Goal: Information Seeking & Learning: Check status

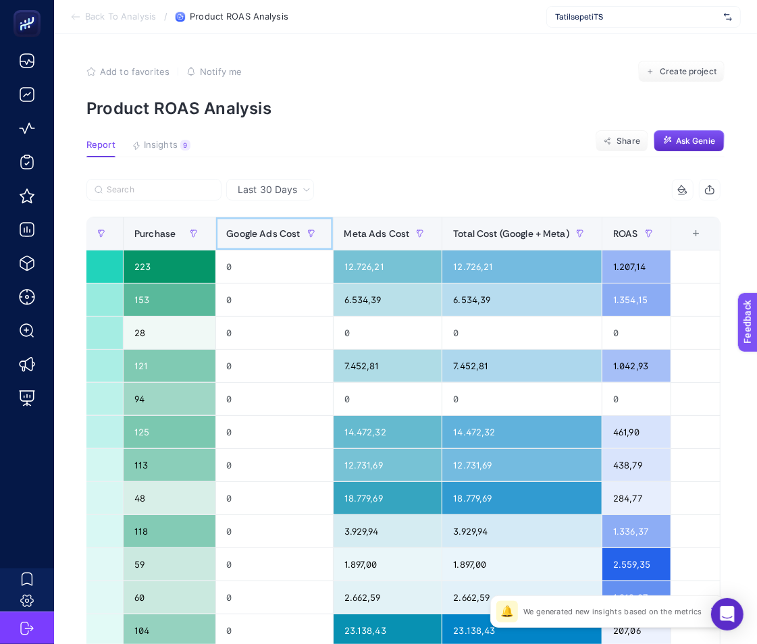
click at [288, 233] on span "Google Ads Cost" at bounding box center [264, 233] width 74 height 11
click at [612, 11] on div "TatilsepetiTS" at bounding box center [643, 17] width 194 height 22
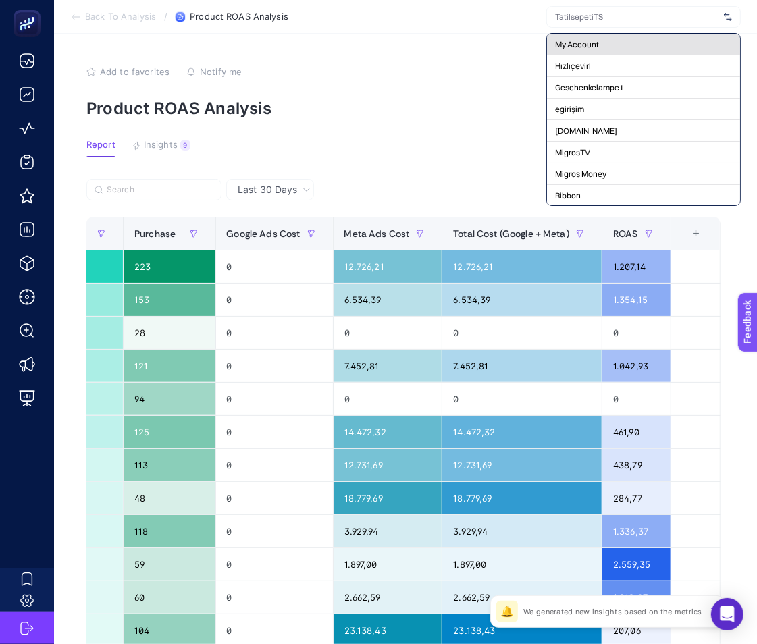
click at [606, 36] on div "My Account" at bounding box center [643, 45] width 193 height 22
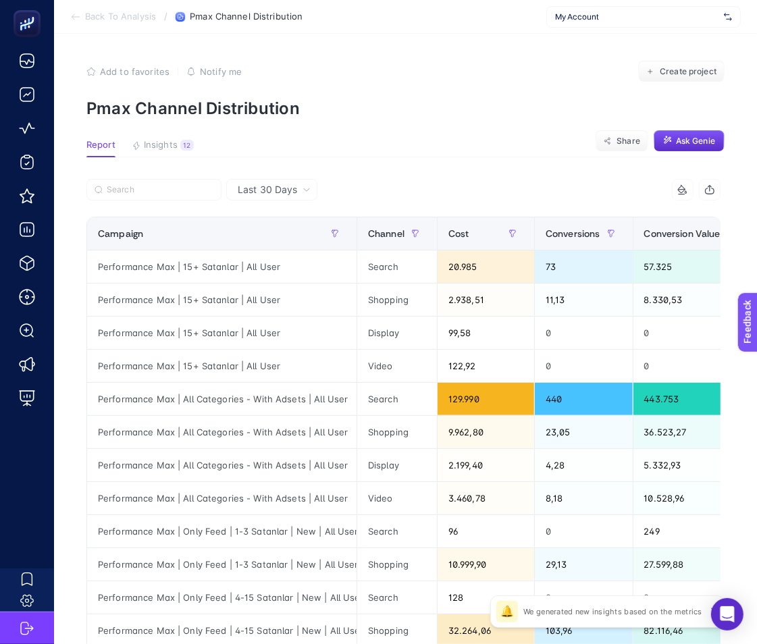
click at [637, 69] on div "Add to favorites false Notify me Create project" at bounding box center [405, 72] width 638 height 22
click at [626, 12] on span "My Account" at bounding box center [636, 16] width 163 height 11
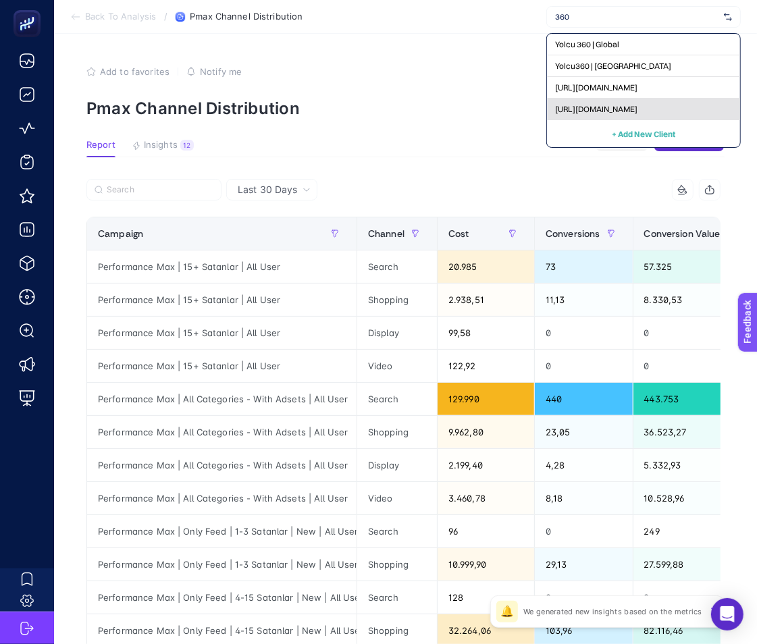
type input "360"
click at [623, 109] on span "[URL][DOMAIN_NAME]" at bounding box center [596, 109] width 82 height 11
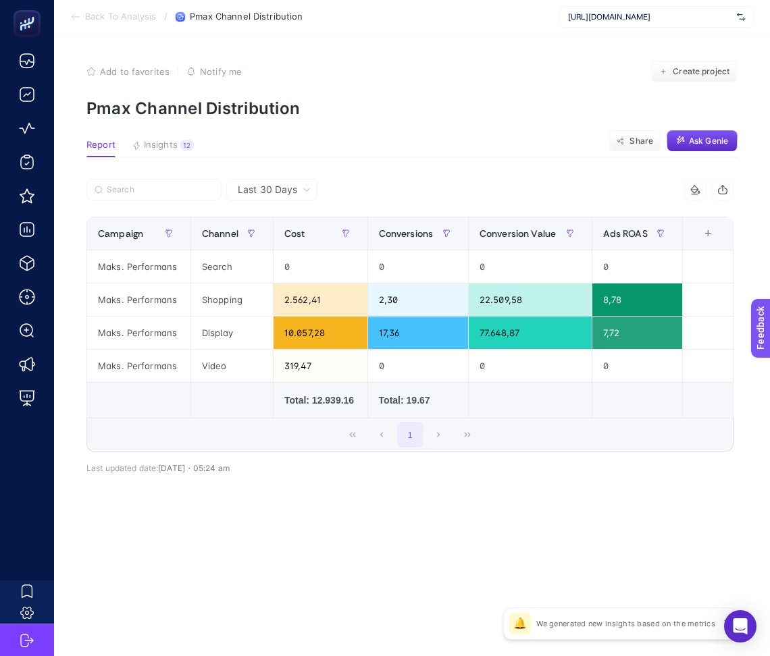
click at [278, 190] on span "Last 30 Days" at bounding box center [267, 190] width 59 height 14
click at [278, 238] on li "Last 7 Days" at bounding box center [271, 242] width 83 height 24
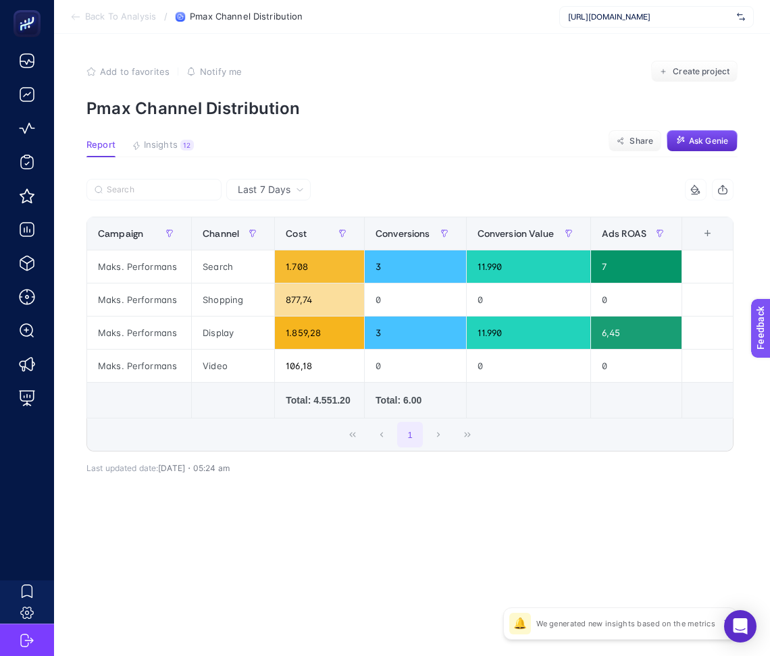
click at [288, 192] on span "Last 7 Days" at bounding box center [264, 190] width 53 height 14
click at [286, 251] on li "Last 7 Days" at bounding box center [268, 242] width 76 height 24
click at [271, 192] on span "Last 7 Days" at bounding box center [264, 190] width 53 height 14
click at [270, 220] on li "Last 30 Days" at bounding box center [268, 218] width 76 height 24
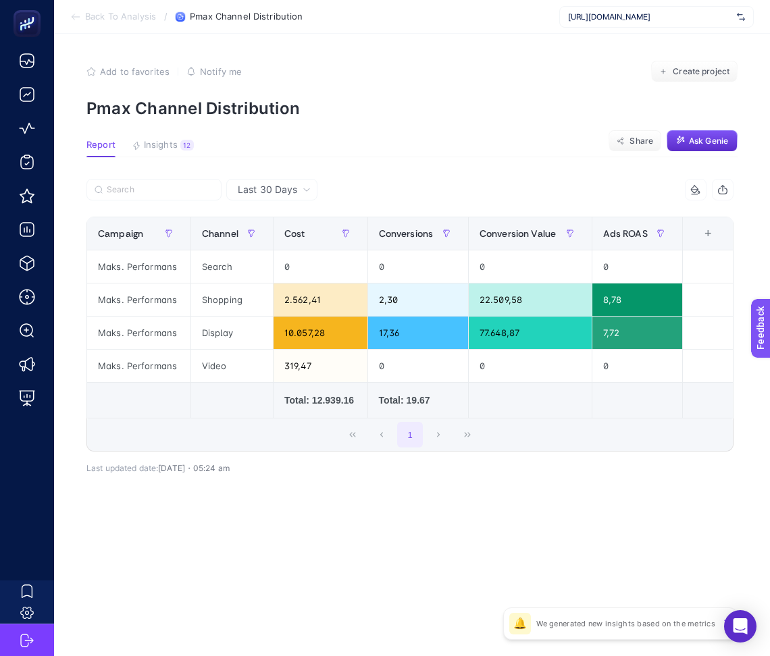
click at [386, 164] on article "Add to favorites false Notify me Create project Pmax Channel Distribution Repor…" at bounding box center [412, 345] width 716 height 622
click at [253, 193] on span "Last 30 Days" at bounding box center [267, 190] width 59 height 14
click at [253, 246] on li "Last 7 Days" at bounding box center [271, 242] width 83 height 24
